Goal: Task Accomplishment & Management: Manage account settings

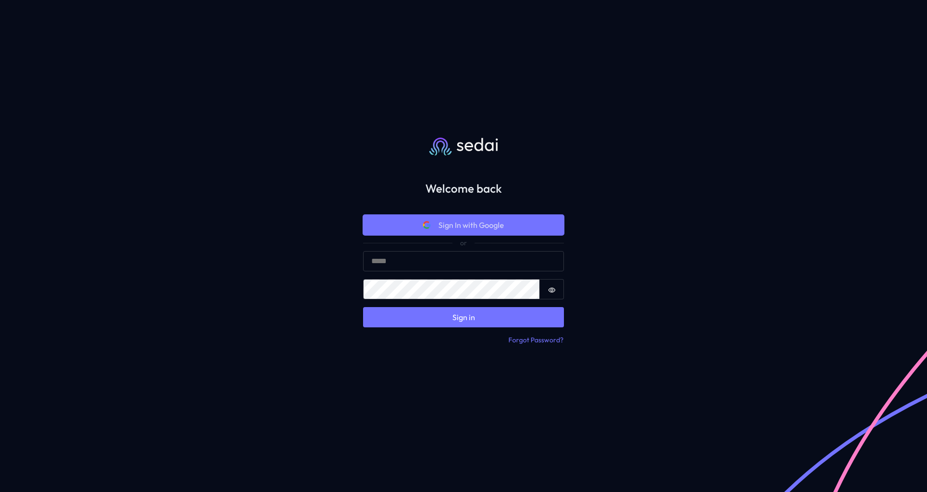
click at [462, 230] on span "Sign In with Google" at bounding box center [472, 225] width 66 height 12
click at [468, 228] on span "Sign In with Google" at bounding box center [472, 225] width 66 height 12
click at [491, 226] on span "Sign In with Google" at bounding box center [472, 225] width 66 height 12
click at [489, 229] on span "Sign In with Google" at bounding box center [472, 225] width 66 height 12
